Goal: Task Accomplishment & Management: Manage account settings

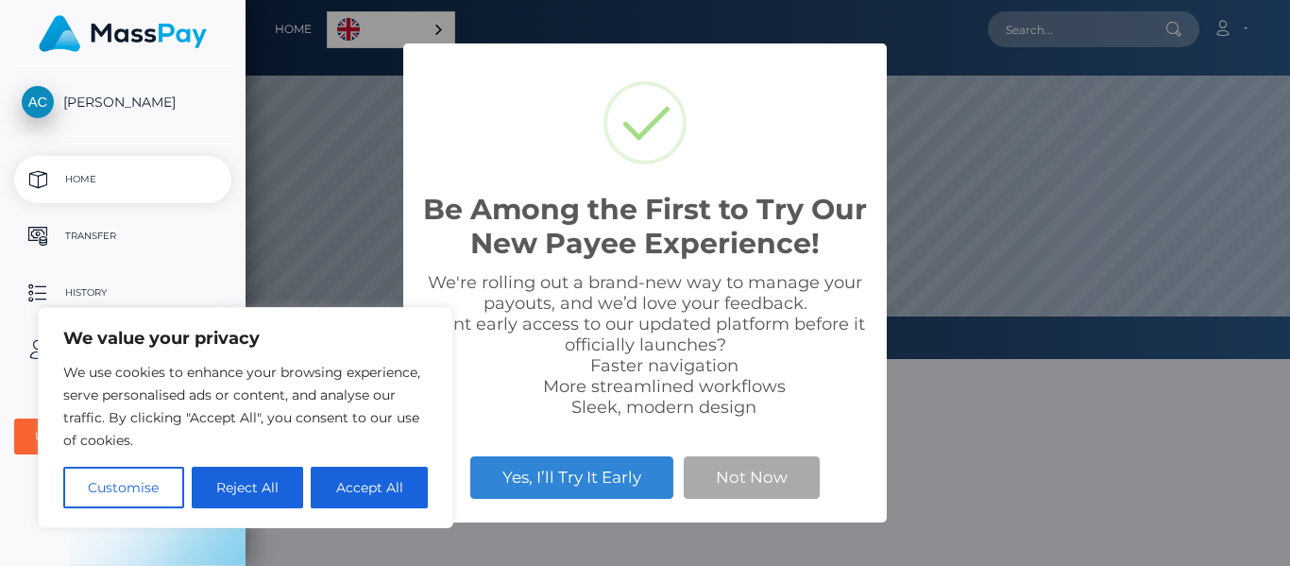
scroll to position [359, 1044]
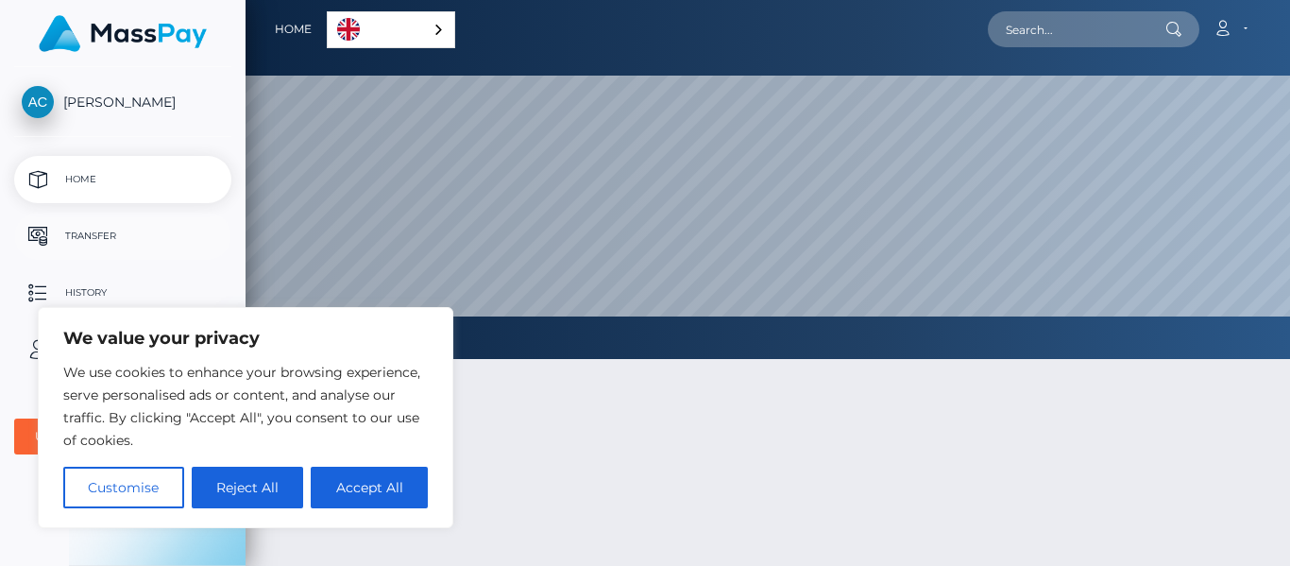
click at [103, 231] on p "Transfer" at bounding box center [123, 236] width 202 height 28
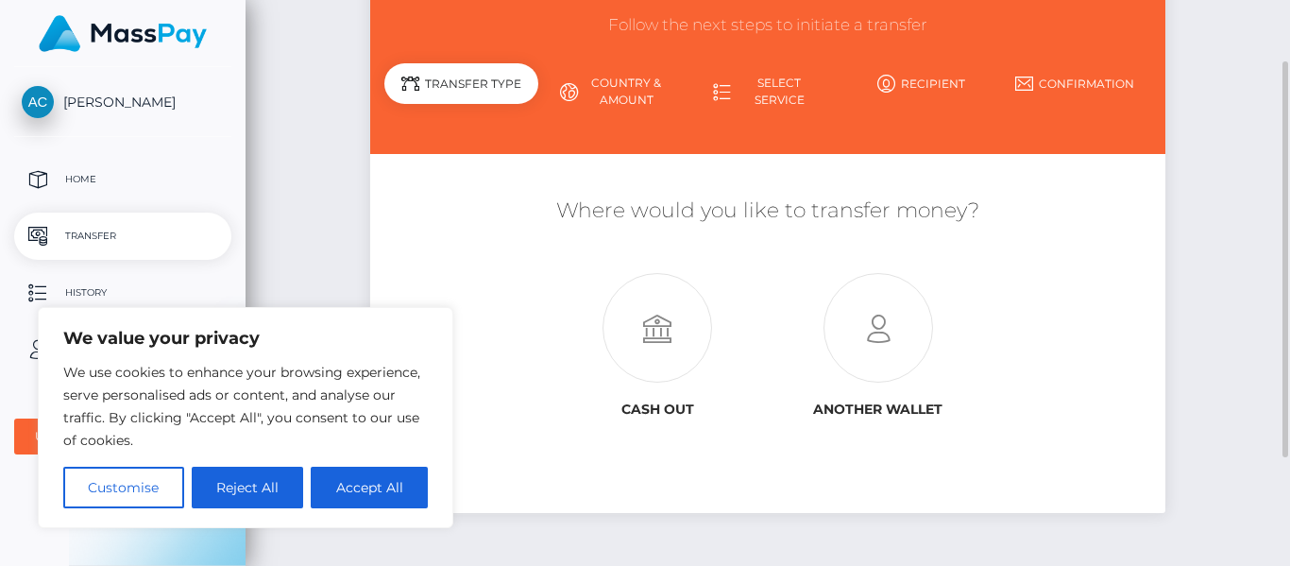
scroll to position [128, 0]
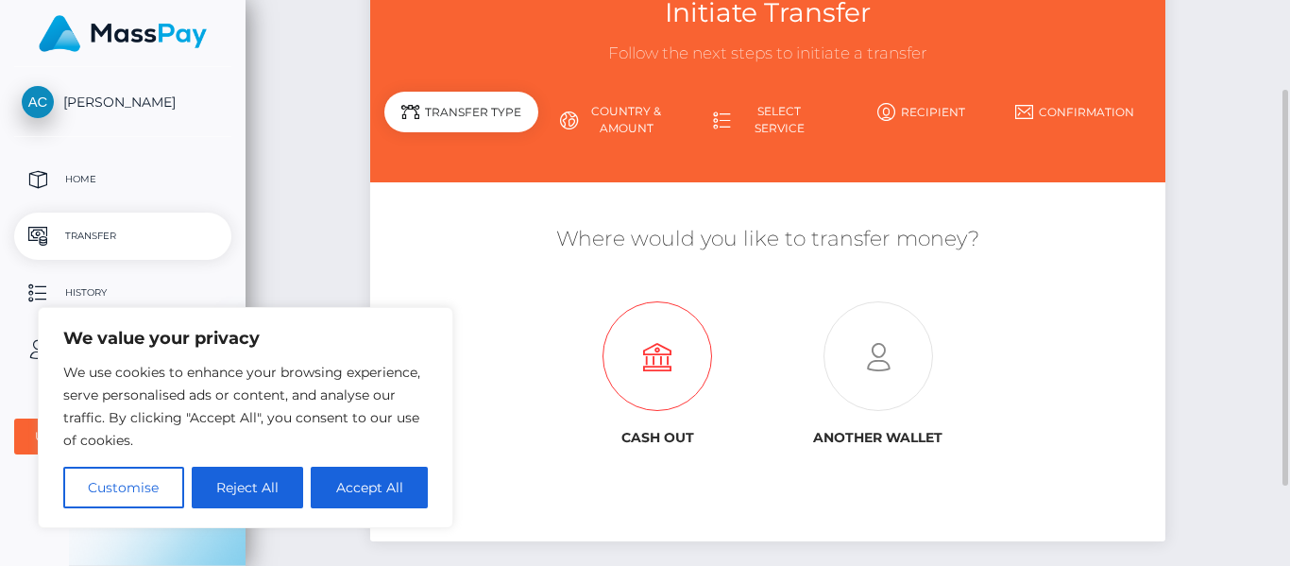
click at [674, 357] on icon at bounding box center [657, 357] width 221 height 110
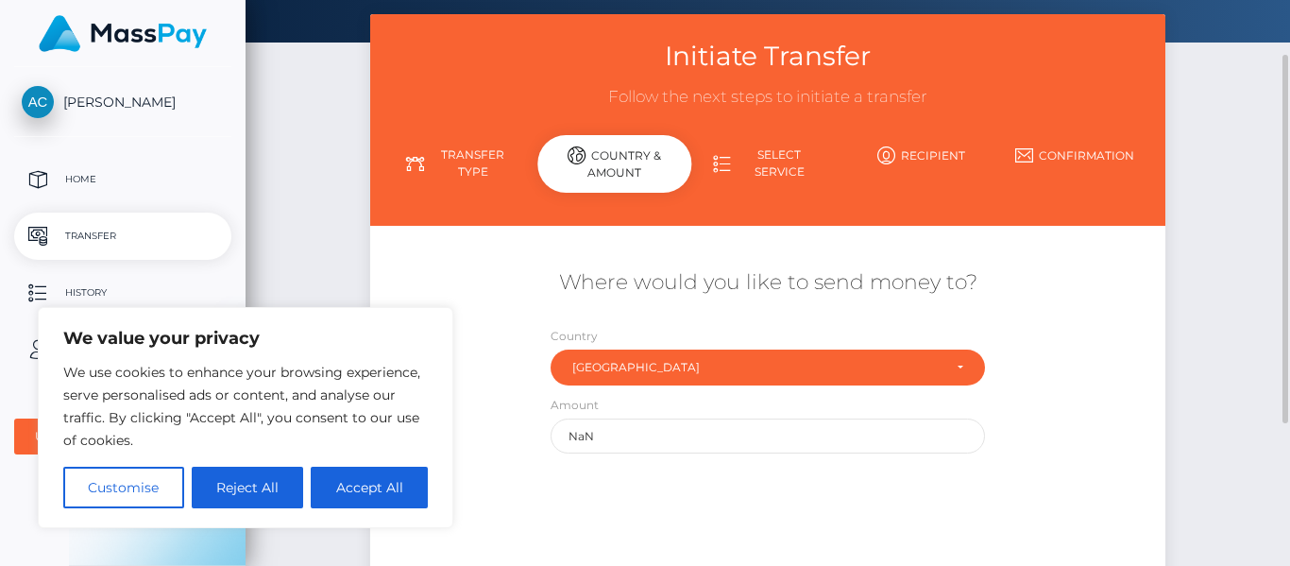
scroll to position [57, 0]
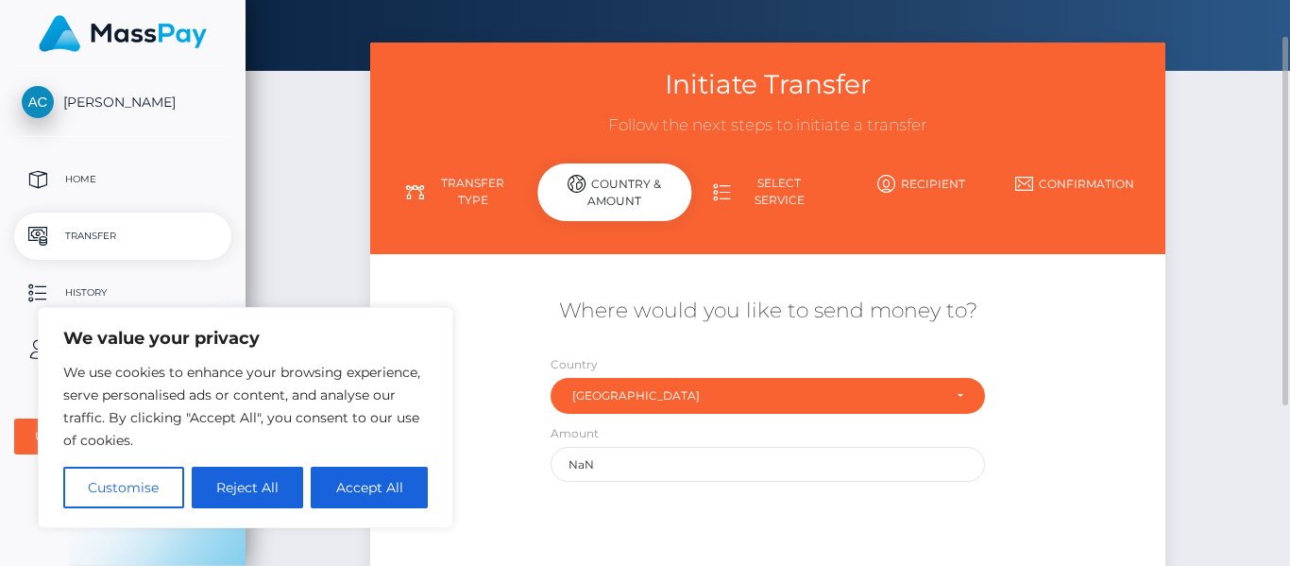
click at [458, 194] on link "Transfer Type" at bounding box center [460, 191] width 153 height 49
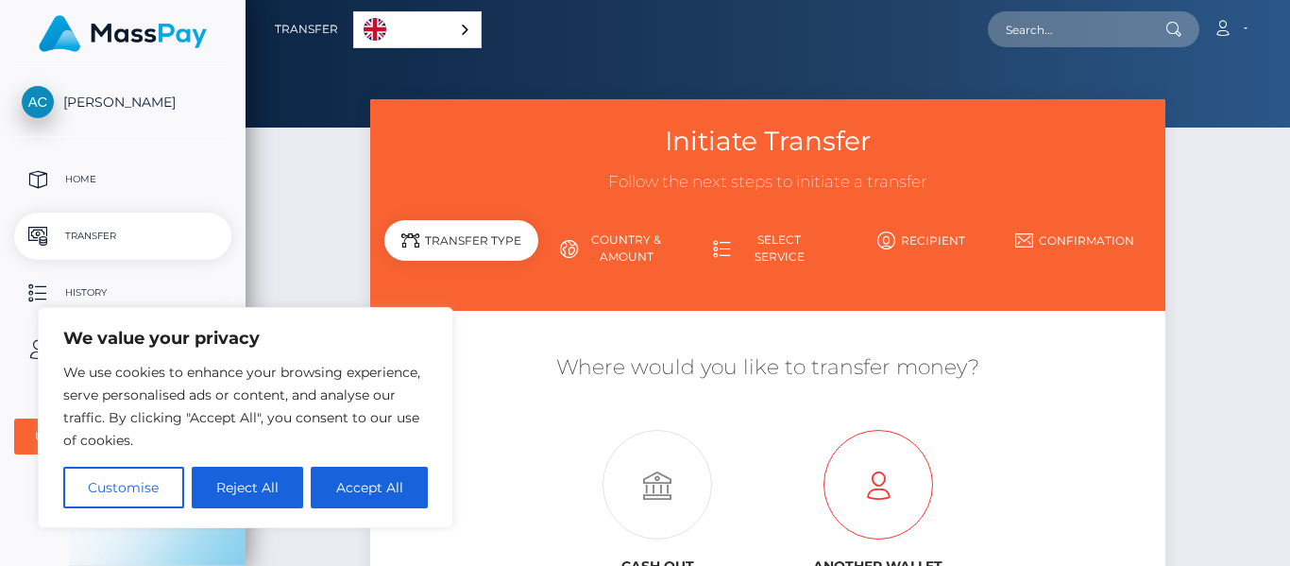
click at [866, 475] on icon at bounding box center [878, 486] width 221 height 110
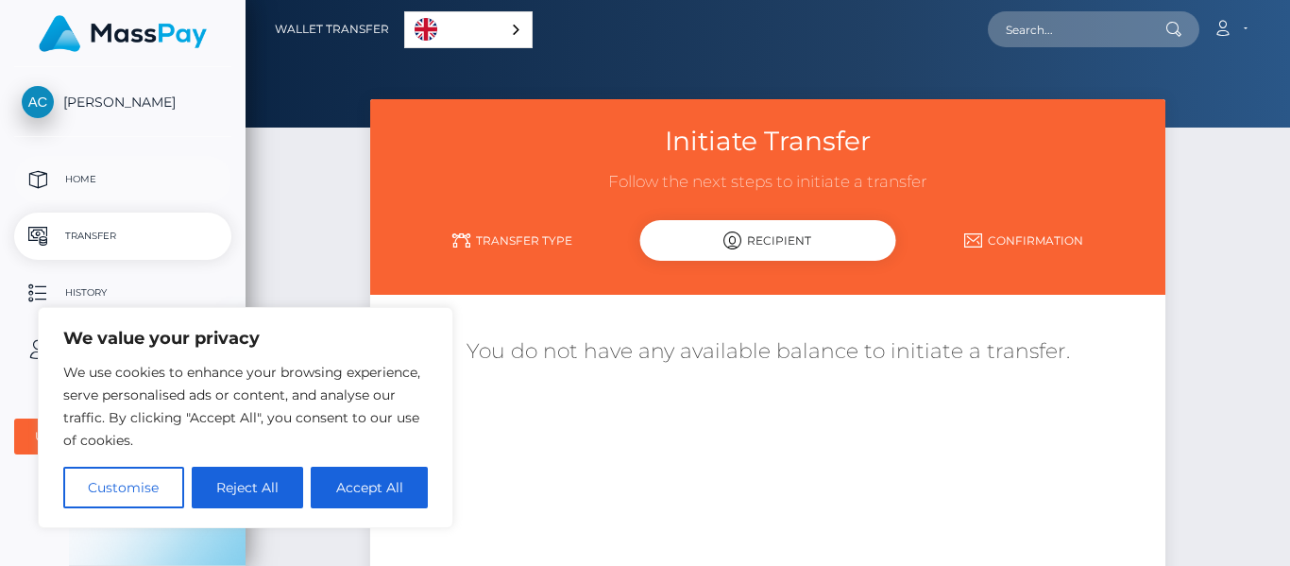
click at [117, 180] on p "Home" at bounding box center [123, 179] width 202 height 28
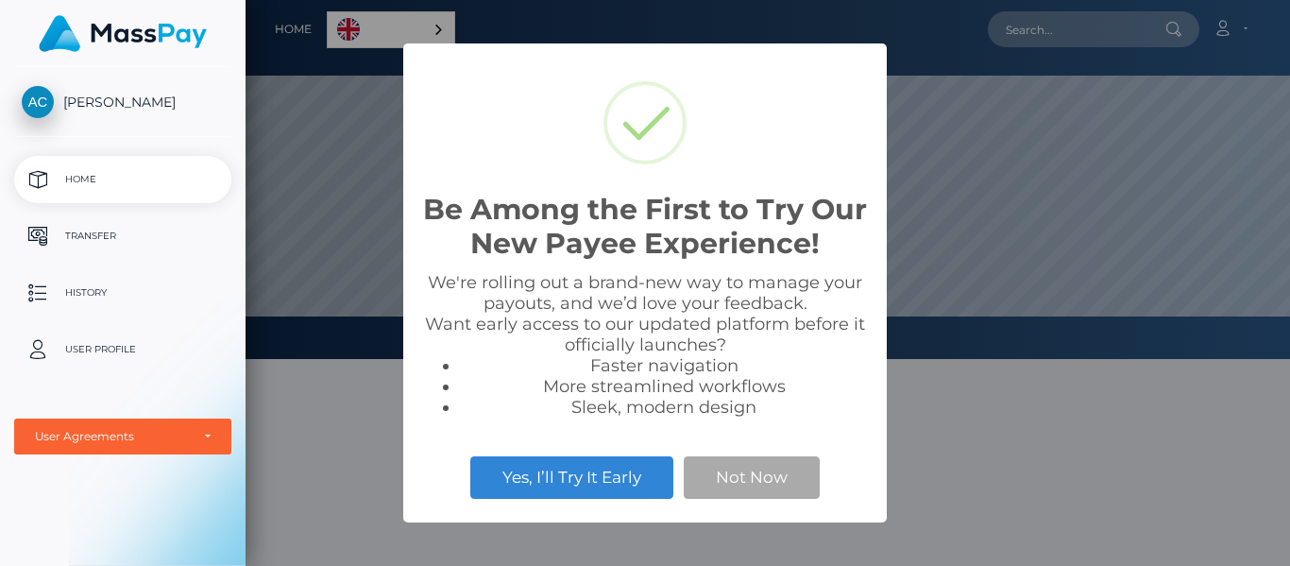
scroll to position [359, 1044]
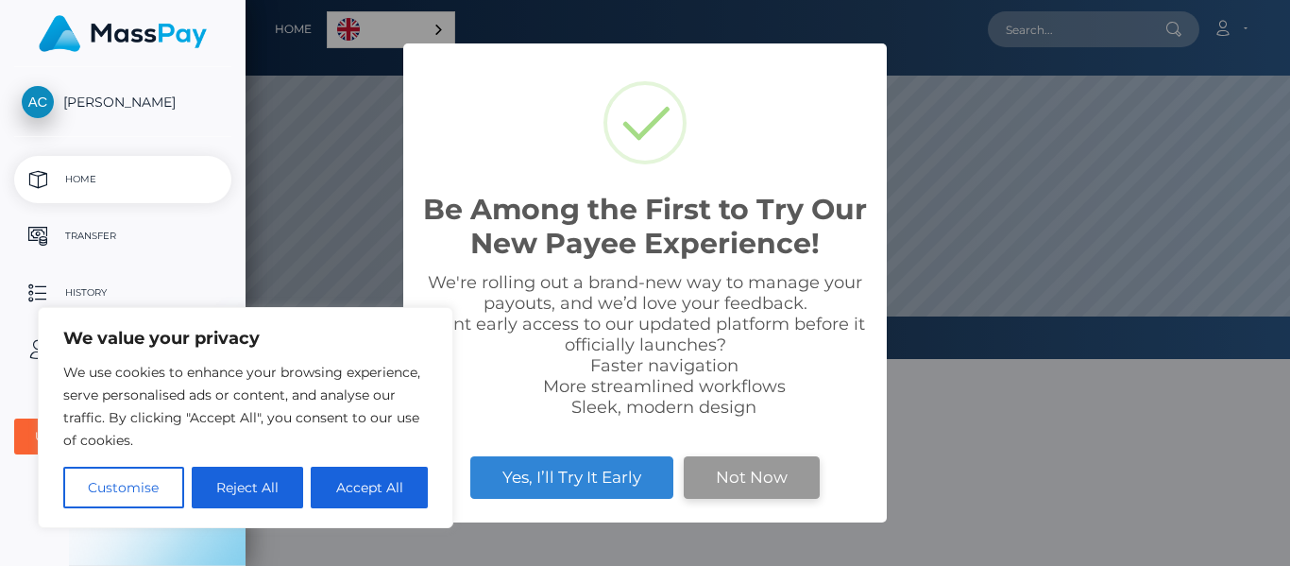
click at [731, 482] on button "Not Now" at bounding box center [752, 477] width 136 height 42
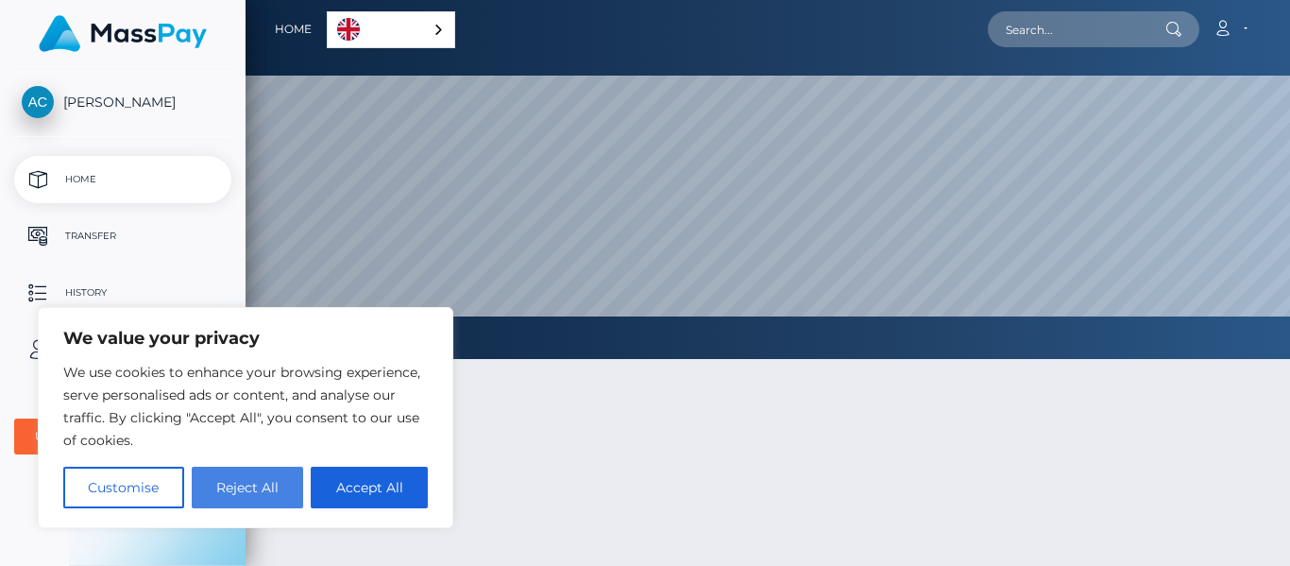
click at [217, 484] on button "Reject All" at bounding box center [248, 487] width 112 height 42
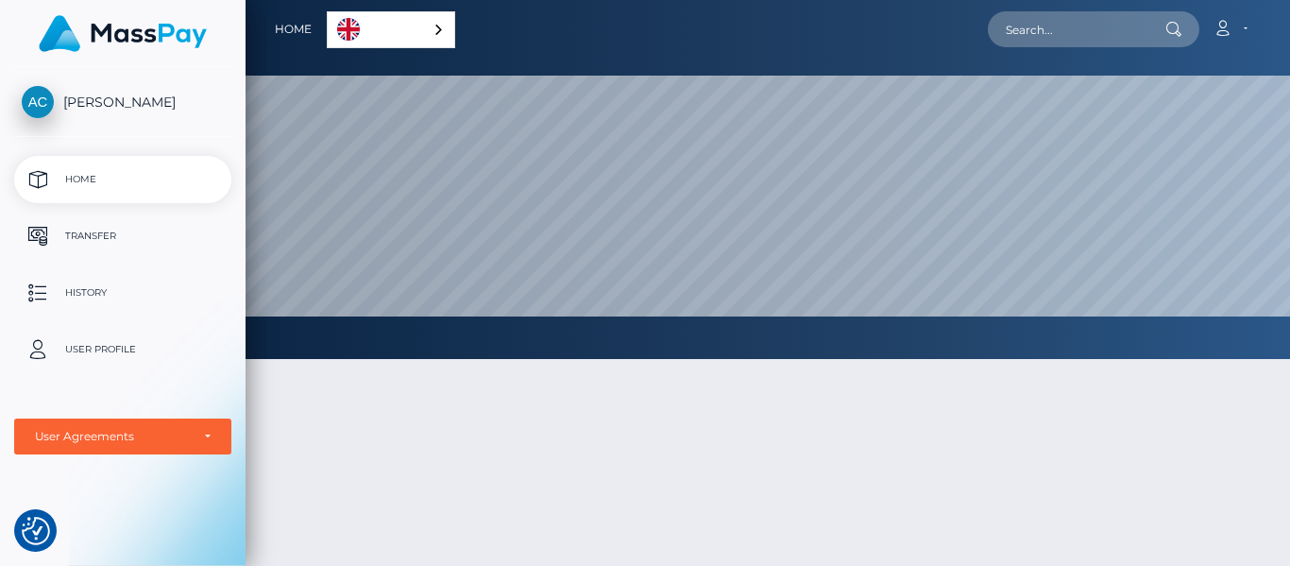
click at [96, 94] on span "[PERSON_NAME]" at bounding box center [122, 101] width 217 height 17
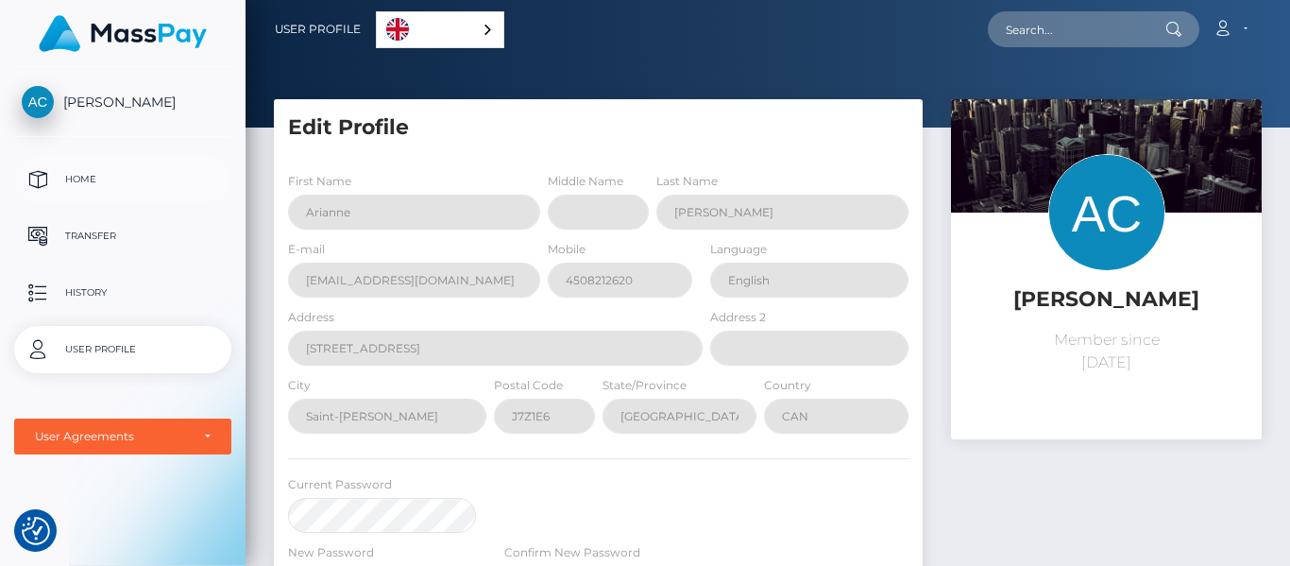
click at [84, 171] on p "Home" at bounding box center [123, 179] width 202 height 28
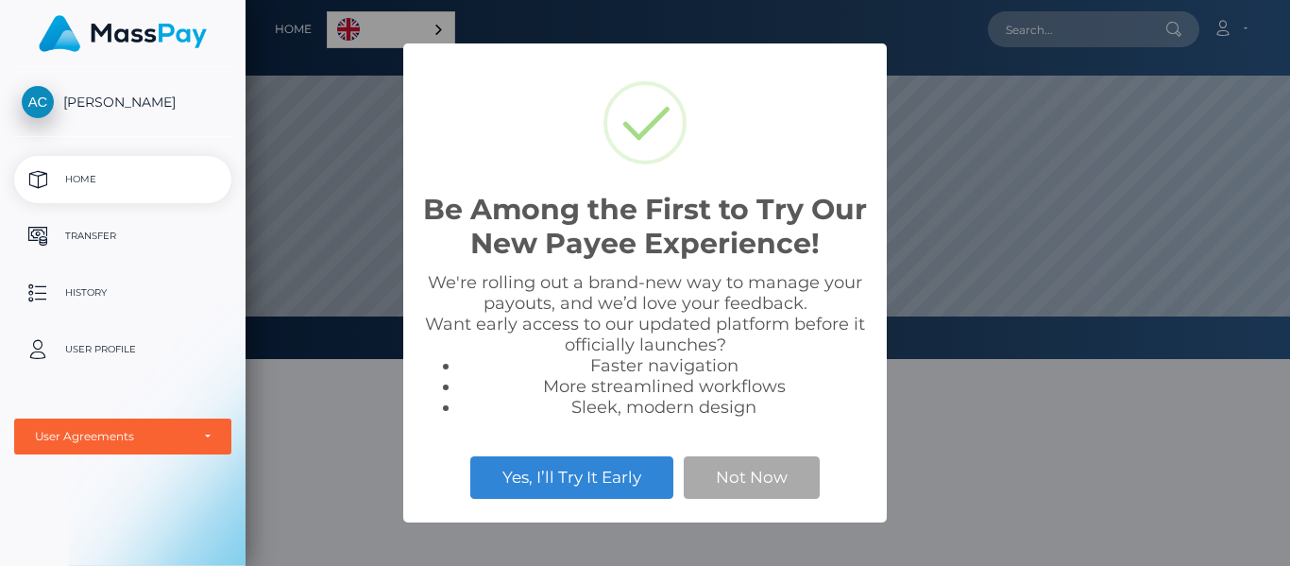
scroll to position [359, 1044]
